Goal: Complete application form

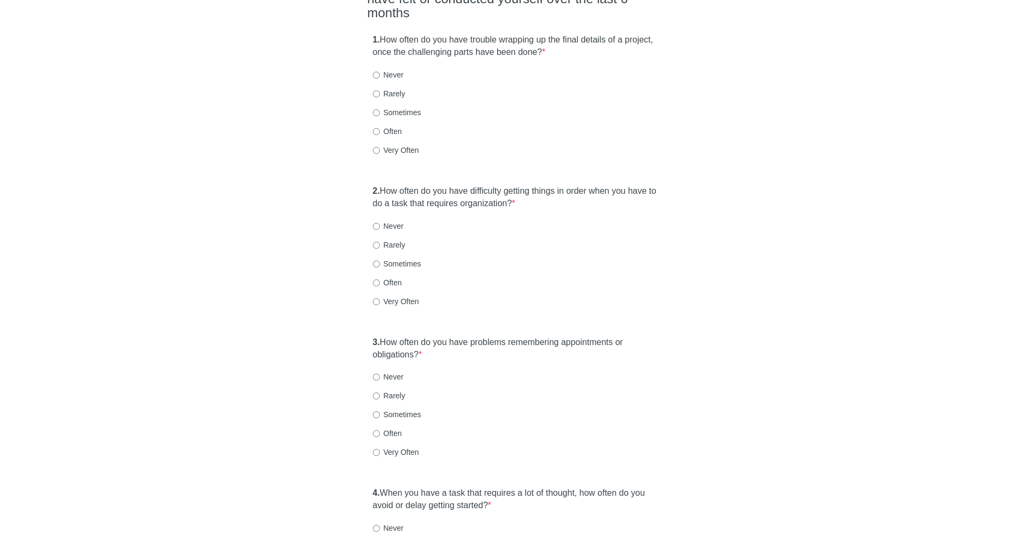
scroll to position [141, 0]
click at [384, 33] on label "1. How often do you have trouble wrapping up the final details of a project, on…" at bounding box center [517, 45] width 288 height 25
drag, startPoint x: 381, startPoint y: 16, endPoint x: 584, endPoint y: 38, distance: 204.5
click at [591, 38] on div "1. How often do you have trouble wrapping up the final details of a project, on…" at bounding box center [516, 99] width 299 height 143
click at [545, 47] on span "*" at bounding box center [543, 51] width 3 height 9
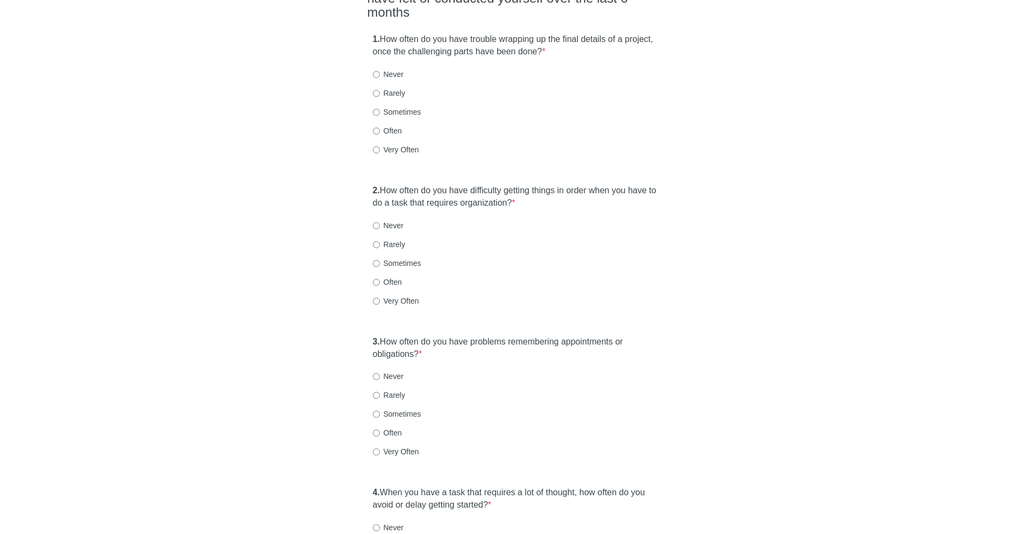
click at [397, 144] on label "Very Often" at bounding box center [396, 149] width 46 height 11
click at [380, 146] on input "Very Often" at bounding box center [376, 149] width 7 height 7
radio input "true"
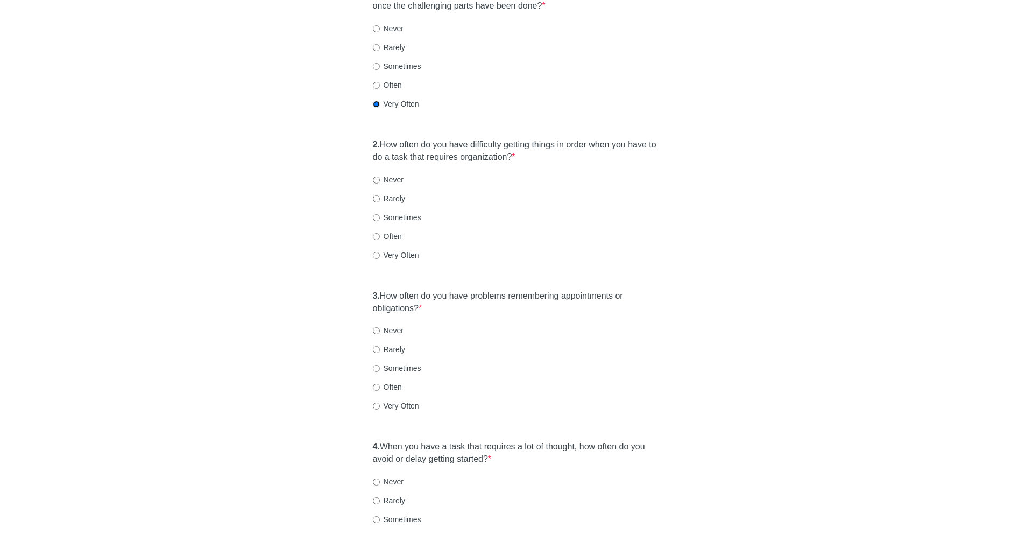
scroll to position [188, 0]
click at [396, 249] on label "Very Often" at bounding box center [396, 254] width 46 height 11
click at [380, 251] on input "Very Often" at bounding box center [376, 254] width 7 height 7
radio input "true"
click at [395, 343] on label "Rarely" at bounding box center [389, 348] width 32 height 11
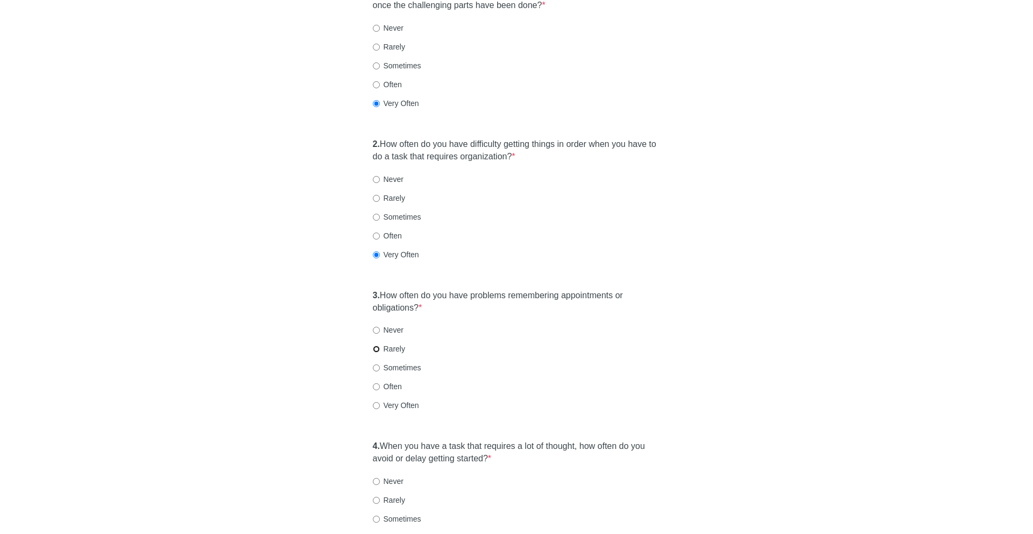
click at [380, 345] on input "Rarely" at bounding box center [376, 348] width 7 height 7
radio input "true"
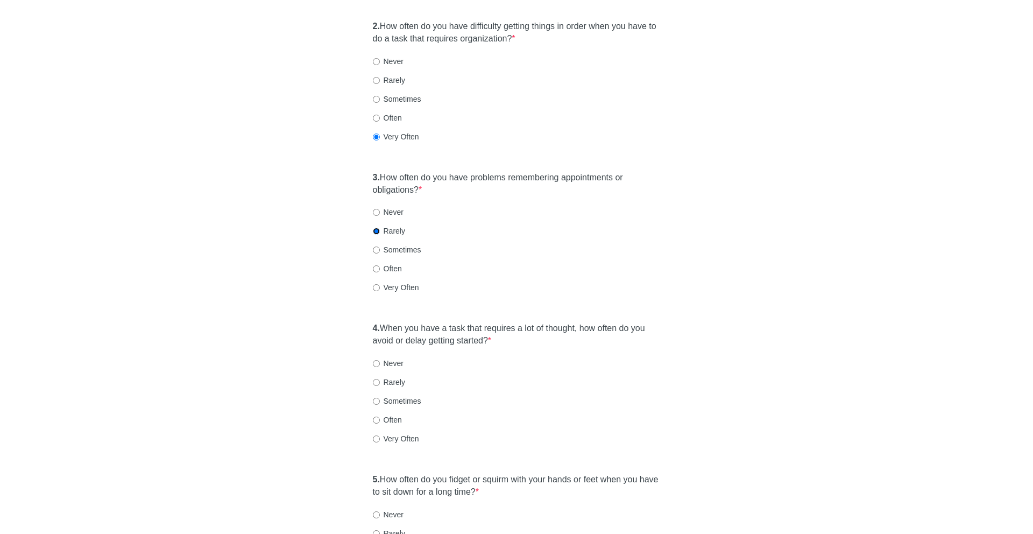
scroll to position [312, 0]
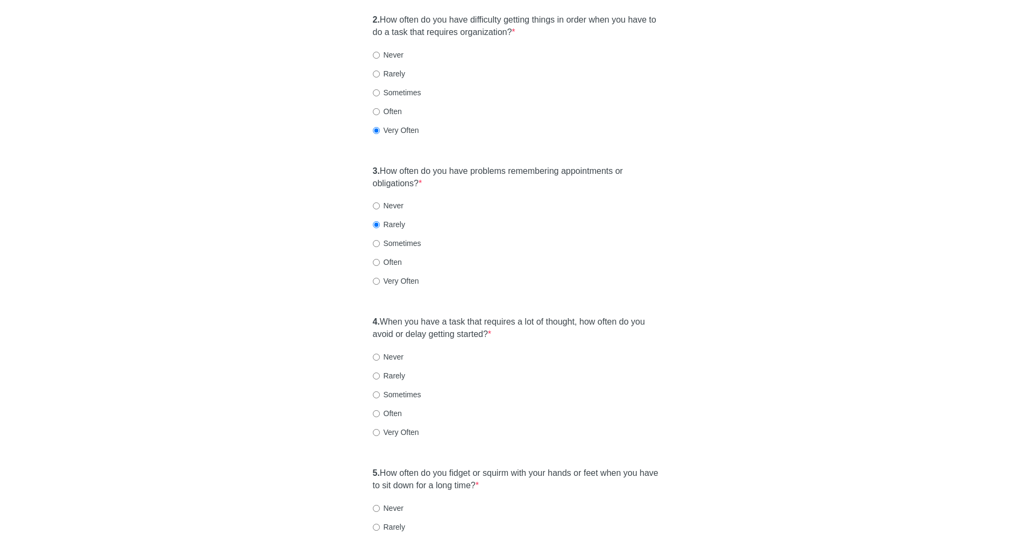
click at [379, 402] on div "4. When you have a task that requires a lot of thought, how often do you avoid …" at bounding box center [516, 381] width 299 height 143
click at [385, 408] on label "Often" at bounding box center [387, 413] width 29 height 11
click at [380, 410] on input "Often" at bounding box center [376, 413] width 7 height 7
radio input "true"
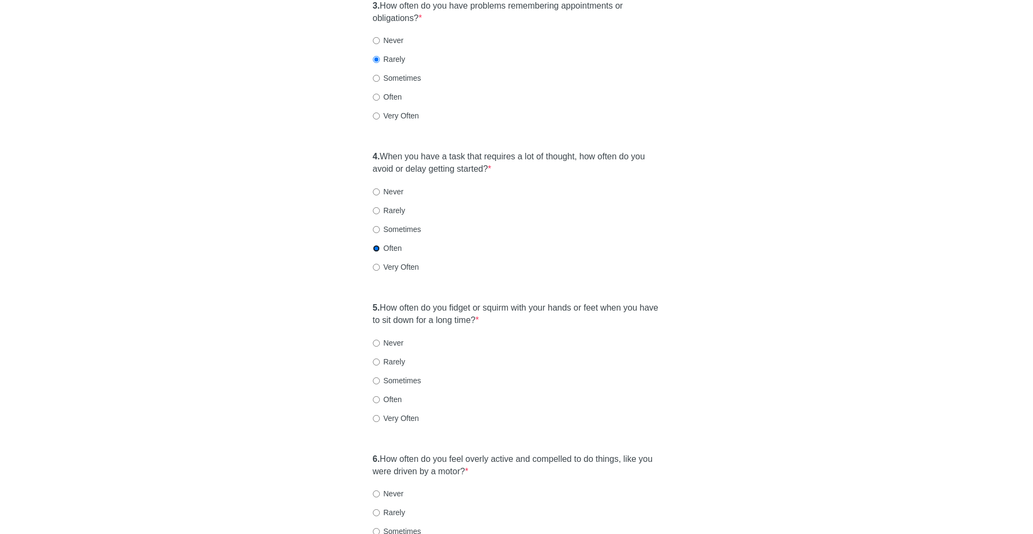
scroll to position [478, 0]
click at [388, 393] on label "Often" at bounding box center [387, 398] width 29 height 11
click at [380, 395] on input "Often" at bounding box center [376, 398] width 7 height 7
radio input "true"
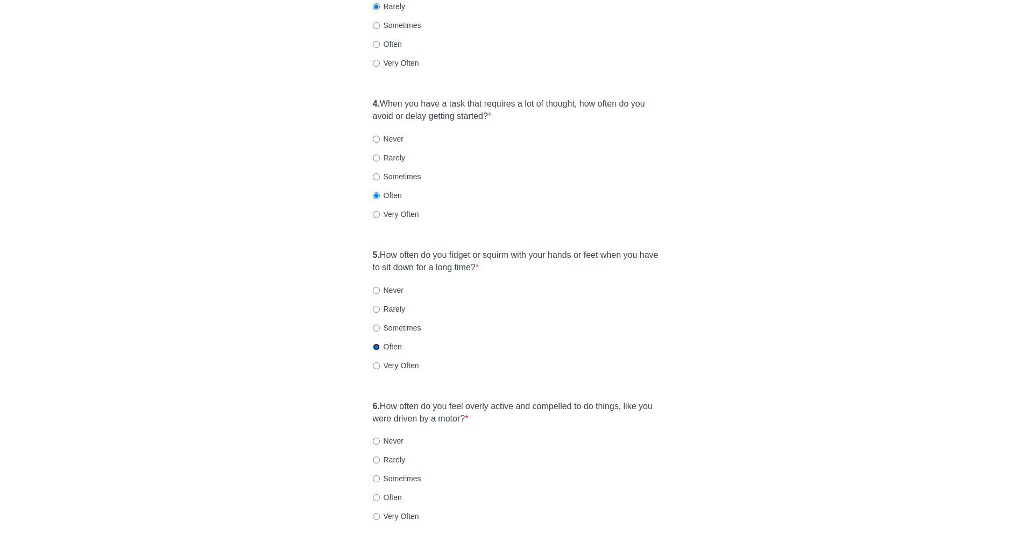
scroll to position [542, 0]
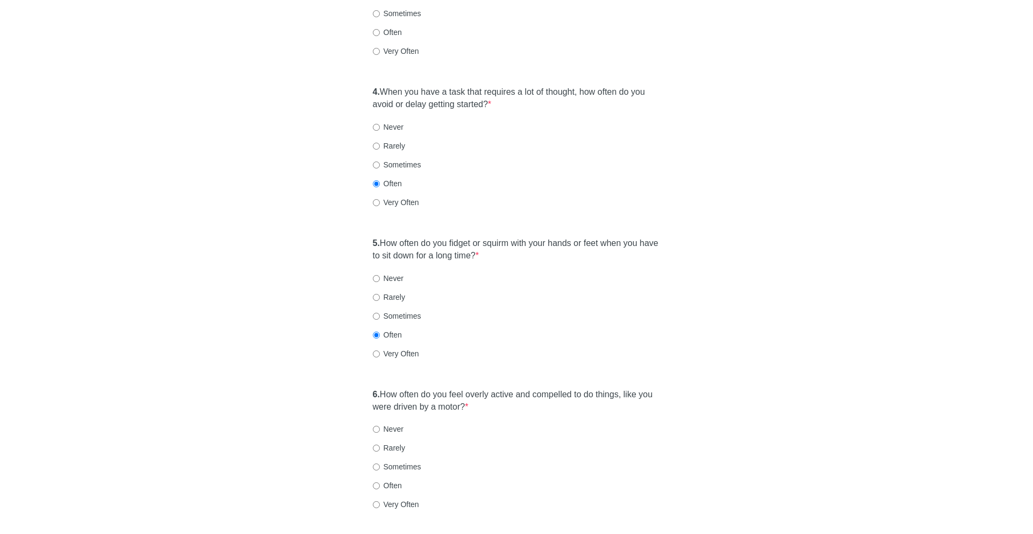
click at [389, 461] on label "Sometimes" at bounding box center [397, 466] width 48 height 11
click at [380, 463] on input "Sometimes" at bounding box center [376, 466] width 7 height 7
radio input "true"
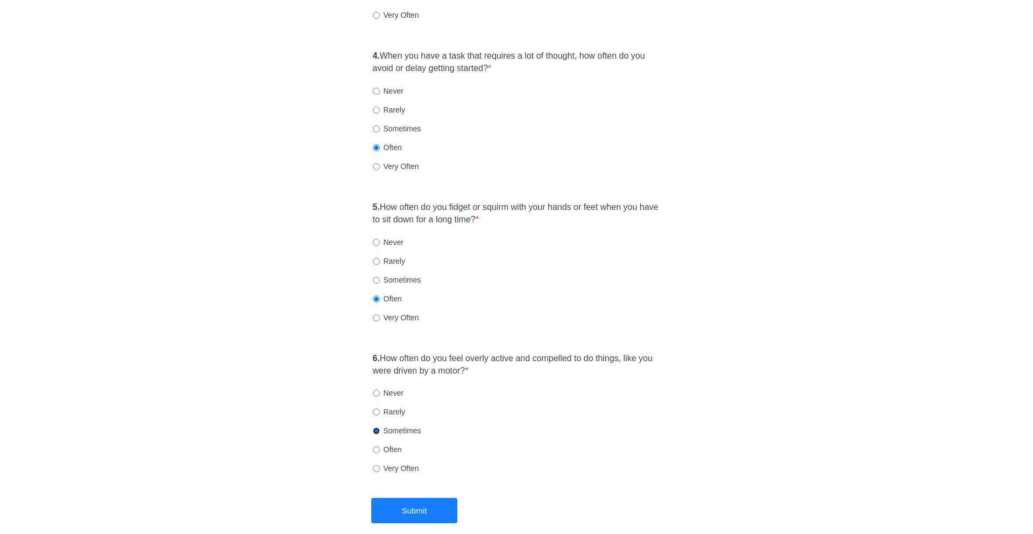
scroll to position [611, 0]
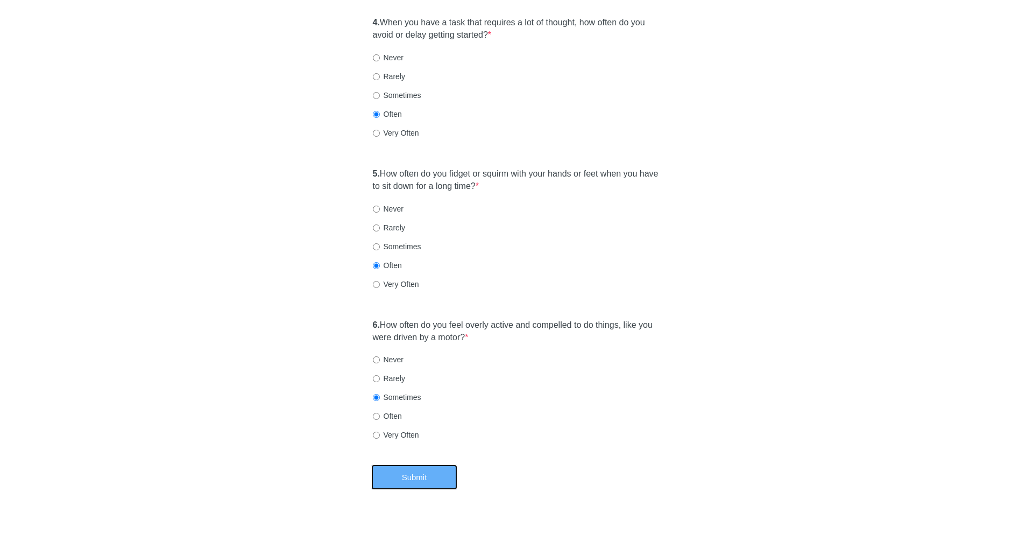
click at [392, 464] on button "Submit" at bounding box center [414, 476] width 86 height 25
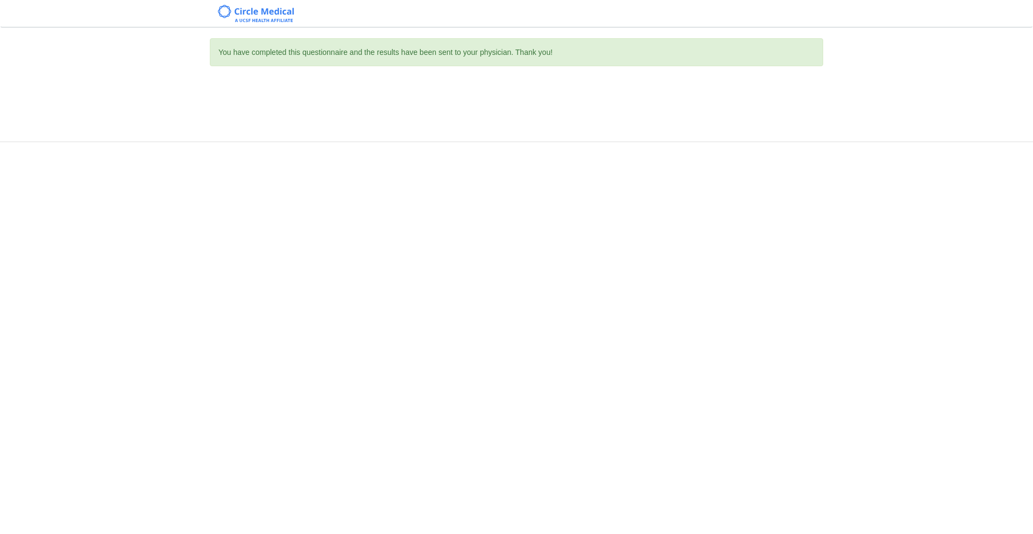
scroll to position [0, 0]
